Goal: Find specific page/section: Find specific page/section

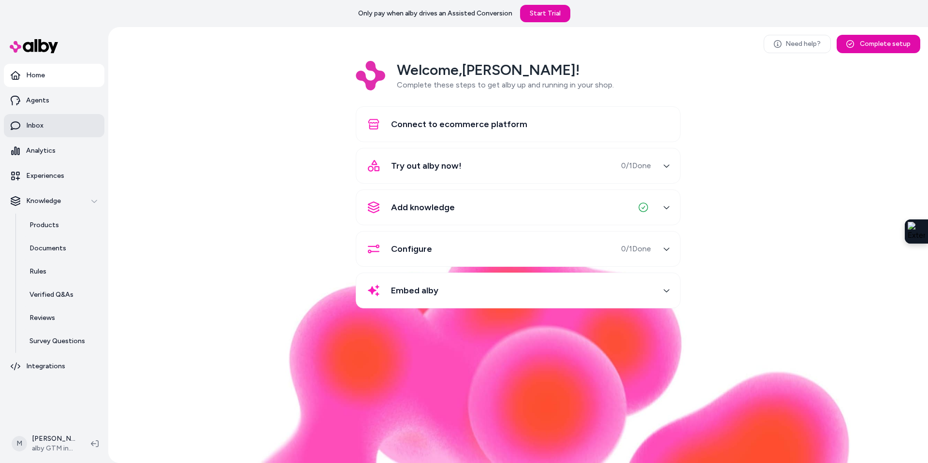
click at [36, 122] on p "Inbox" at bounding box center [34, 126] width 17 height 10
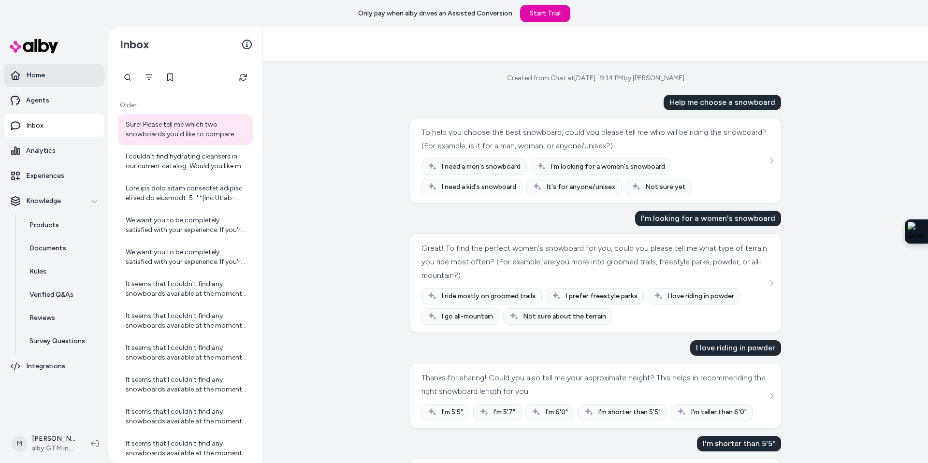
click at [22, 78] on link "Home" at bounding box center [54, 75] width 101 height 23
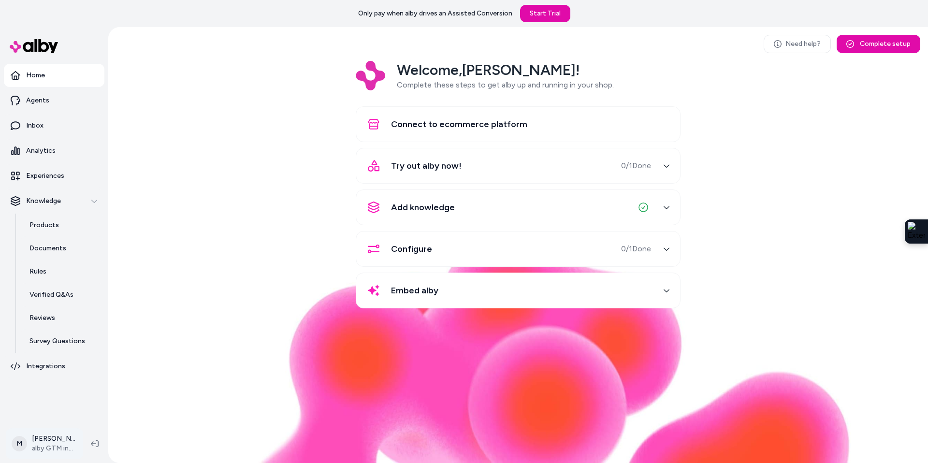
click at [59, 445] on html "Only pay when [PERSON_NAME] drives an Assisted Conversion Start Trial Home Agen…" at bounding box center [464, 231] width 928 height 463
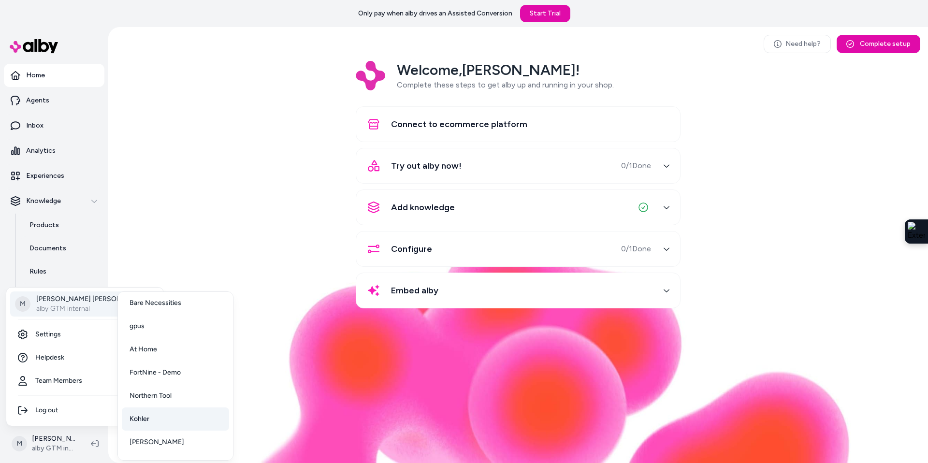
scroll to position [50, 0]
click at [158, 375] on span "Northern Tool" at bounding box center [151, 374] width 42 height 10
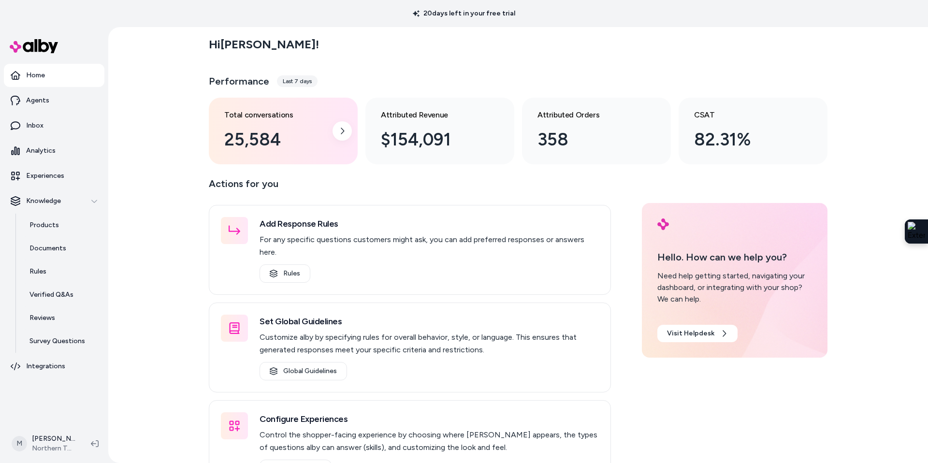
click at [315, 130] on div "25,584" at bounding box center [275, 140] width 102 height 26
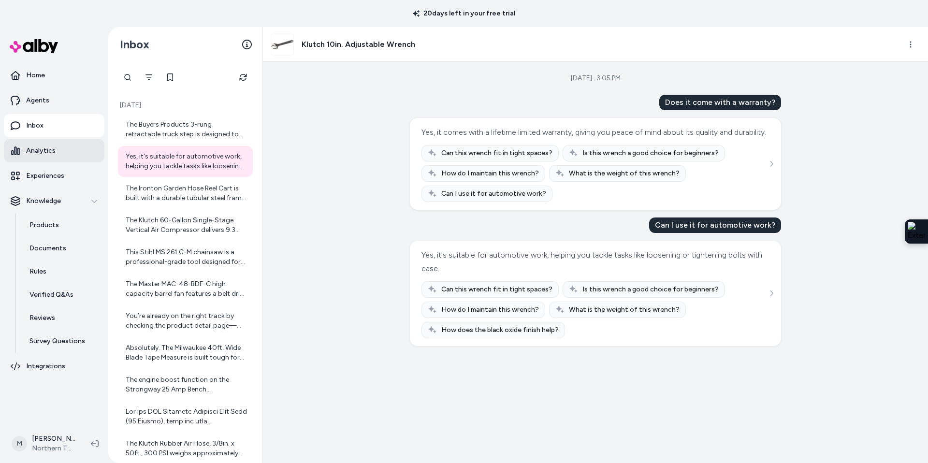
click at [45, 151] on p "Analytics" at bounding box center [40, 151] width 29 height 10
